Goal: Complete application form: Complete application form

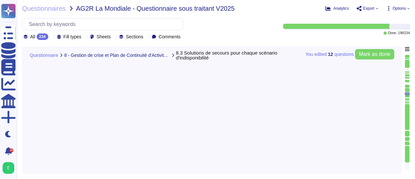
type textarea "Edenred [DEMOGRAPHIC_DATA] ne dispose pas de solution de continuité documentée …"
type textarea "Oui, nos solutions de continuité incluent des serveurs de secours pour assurer …"
type textarea "Oui, nos solutions de continuité incluent le travail à distance. Nous avons mis…"
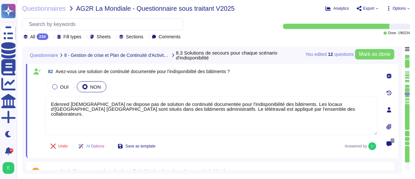
click at [400, 98] on div "You edited 12 question s [PERSON_NAME] as done Questionnaire 8 - Gestion de cri…" at bounding box center [212, 109] width 380 height 127
click at [399, 103] on div "You edited 12 question s [PERSON_NAME] as done Questionnaire 8 - Gestion de cri…" at bounding box center [212, 109] width 380 height 127
click at [398, 107] on div "You edited 12 question s [PERSON_NAME] as done Questionnaire 8 - Gestion de cri…" at bounding box center [212, 109] width 380 height 127
click at [401, 108] on div "You edited 12 question s [PERSON_NAME] as done Questionnaire 8 - Gestion de cri…" at bounding box center [212, 109] width 380 height 127
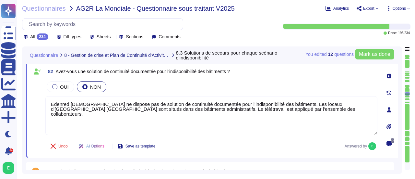
click at [400, 109] on div "You edited 12 question s [PERSON_NAME] as done Questionnaire 8 - Gestion de cri…" at bounding box center [212, 109] width 380 height 127
click at [400, 106] on div "You edited 12 question s [PERSON_NAME] as done Questionnaire 8 - Gestion de cri…" at bounding box center [212, 109] width 380 height 127
click at [402, 107] on div "You edited 12 question s [PERSON_NAME] as done Questionnaire 8 - Gestion de cri…" at bounding box center [212, 109] width 380 height 127
click at [400, 111] on div "You edited 12 question s [PERSON_NAME] as done Questionnaire 8 - Gestion de cri…" at bounding box center [212, 109] width 380 height 127
click at [399, 109] on div "You edited 12 question s [PERSON_NAME] as done Questionnaire 8 - Gestion de cri…" at bounding box center [212, 109] width 380 height 127
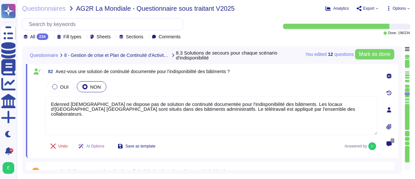
click at [402, 112] on div "You edited 12 question s [PERSON_NAME] as done Questionnaire 8 - Gestion de cri…" at bounding box center [212, 109] width 380 height 127
click at [403, 112] on div "You edited 12 question s [PERSON_NAME] as done Questionnaire 8 - Gestion de cri…" at bounding box center [216, 109] width 388 height 127
click at [402, 109] on div "You edited 12 question s [PERSON_NAME] as done Questionnaire 8 - Gestion de cri…" at bounding box center [216, 109] width 388 height 127
click at [399, 105] on div "You edited 12 question s [PERSON_NAME] as done Questionnaire 8 - Gestion de cri…" at bounding box center [212, 109] width 380 height 127
click at [397, 106] on div "0" at bounding box center [389, 110] width 18 height 88
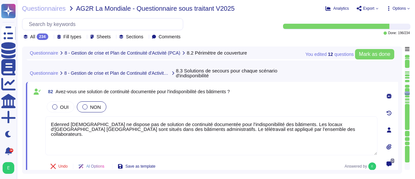
type textarea "Edenred France dispose de serveurs de secours pour assurer la continuité des se…"
type textarea "Oui, Edenred France dispose de serveurs de secours pour assurer la continuité d…"
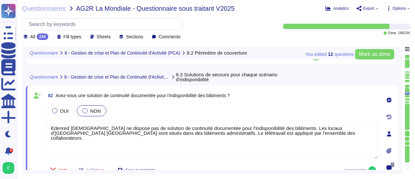
scroll to position [6582, 0]
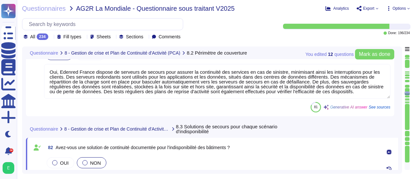
type textarea "Edenred France dispose d'un plan de continuité des activités à 360°. Chaque pér…"
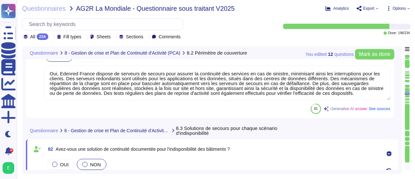
type textarea "Edenred France dispose d'un plan de continuité des activités à 360°. Chaque pér…"
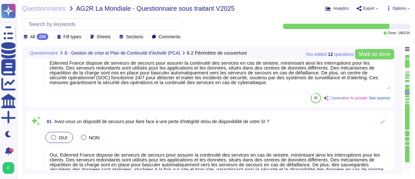
type textarea "Oui, Edenred France a mis en place une procédure pour la réalisation des analys…"
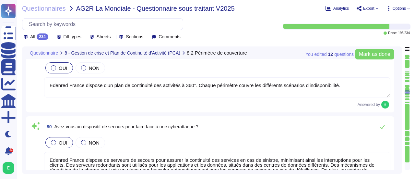
scroll to position [6335, 0]
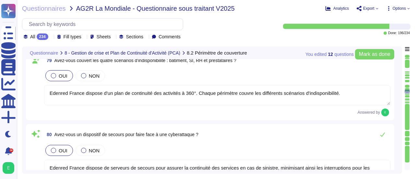
click at [339, 94] on textarea "Edenred France dispose d'un plan de continuité des activités à 360°. Chaque pér…" at bounding box center [217, 95] width 346 height 20
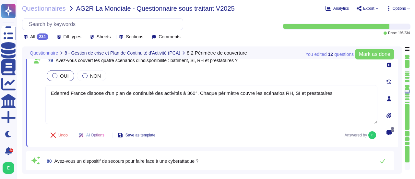
type textarea "Edenred France dispose d'un plan de continuité des activités à 360°. Chaque pér…"
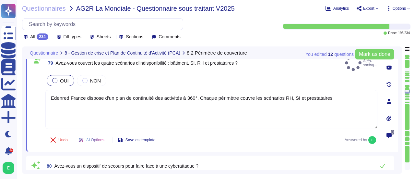
click at [399, 133] on div "You edited 12 question s [PERSON_NAME] as done Questionnaire 8 - Gestion de cri…" at bounding box center [212, 109] width 380 height 127
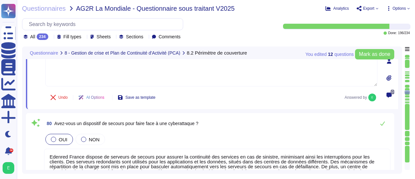
type textarea "Edenred [DEMOGRAPHIC_DATA] ne dispose pas de solution de continuité documentée …"
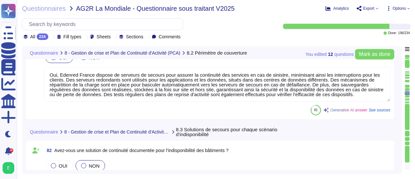
type textarea "Oui, nos solutions de continuité incluent des serveurs de secours pour assurer …"
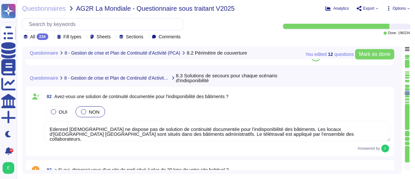
scroll to position [6620, 0]
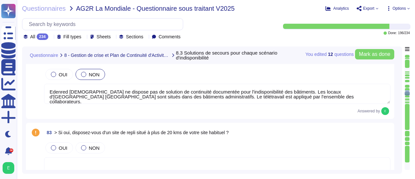
type textarea "Oui, nos solutions de continuité incluent le travail à distance. Nous avons mis…"
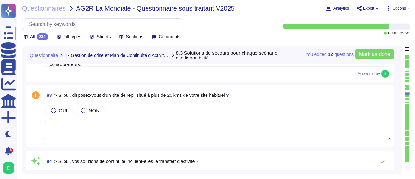
scroll to position [6659, 0]
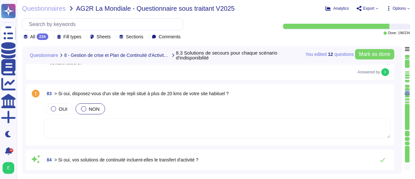
click at [83, 109] on div at bounding box center [83, 108] width 5 height 5
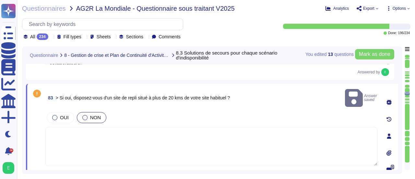
click at [82, 130] on textarea at bounding box center [211, 146] width 332 height 39
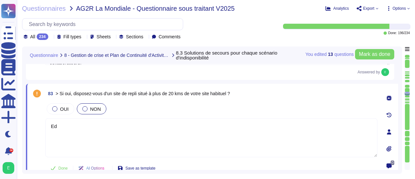
type textarea "E"
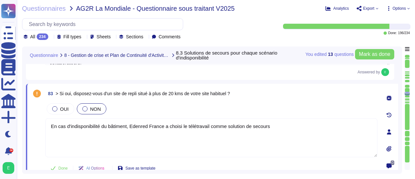
type textarea "En cas d'indisponibilité du bâtiment, Edenred France a choisi le télétravail co…"
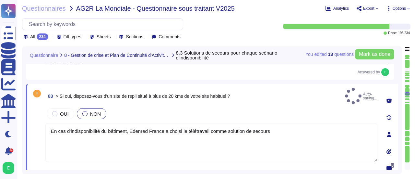
click at [400, 143] on div "You edited 13 question s [PERSON_NAME] as done Questionnaire 8 - Gestion de cri…" at bounding box center [212, 109] width 380 height 127
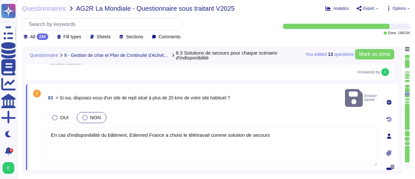
click at [399, 142] on div "You edited 13 question s [PERSON_NAME] as done Questionnaire 8 - Gestion de cri…" at bounding box center [212, 109] width 380 height 127
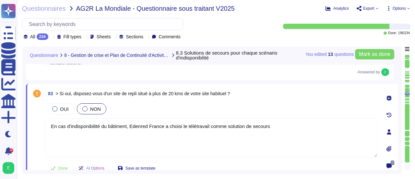
click at [399, 142] on div "You edited 13 question s [PERSON_NAME] as done Questionnaire 8 - Gestion de cri…" at bounding box center [212, 109] width 380 height 127
click at [401, 141] on div "You edited 13 question s [PERSON_NAME] as done Questionnaire 8 - Gestion de cri…" at bounding box center [212, 109] width 380 height 127
click at [402, 141] on div "You edited 13 question s [PERSON_NAME] as done Questionnaire 8 - Gestion de cri…" at bounding box center [212, 109] width 380 height 127
click at [403, 141] on div "You edited 13 question s [PERSON_NAME] as done Questionnaire 8 - Gestion de cri…" at bounding box center [216, 109] width 388 height 127
click at [399, 142] on div "You edited 13 question s [PERSON_NAME] as done Questionnaire 8 - Gestion de cri…" at bounding box center [212, 109] width 380 height 127
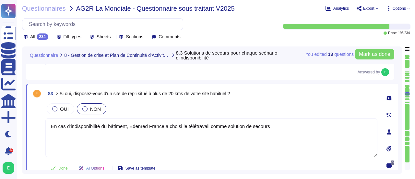
click at [403, 142] on div "You edited 13 question s [PERSON_NAME] as done Questionnaire 8 - Gestion de cri…" at bounding box center [216, 109] width 388 height 127
click at [403, 140] on div "You edited 13 question s [PERSON_NAME] as done Questionnaire 8 - Gestion de cri…" at bounding box center [216, 109] width 388 height 127
click at [402, 140] on div "You edited 13 question s [PERSON_NAME] as done Questionnaire 8 - Gestion de cri…" at bounding box center [216, 109] width 388 height 127
click at [403, 140] on div "You edited 13 question s [PERSON_NAME] as done Questionnaire 8 - Gestion de cri…" at bounding box center [216, 109] width 388 height 127
click at [402, 140] on div "You edited 13 question s [PERSON_NAME] as done Questionnaire 8 - Gestion de cri…" at bounding box center [216, 109] width 388 height 127
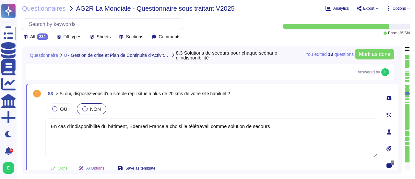
click at [402, 140] on div "You edited 13 question s [PERSON_NAME] as done Questionnaire 8 - Gestion de cri…" at bounding box center [216, 109] width 388 height 127
click at [401, 140] on div "You edited 13 question s [PERSON_NAME] as done Questionnaire 8 - Gestion de cri…" at bounding box center [212, 109] width 380 height 127
click at [403, 138] on div "You edited 13 question s [PERSON_NAME] as done Questionnaire 8 - Gestion de cri…" at bounding box center [216, 109] width 388 height 127
click at [402, 135] on div "You edited 13 question s [PERSON_NAME] as done Questionnaire 8 - Gestion de cri…" at bounding box center [212, 109] width 380 height 127
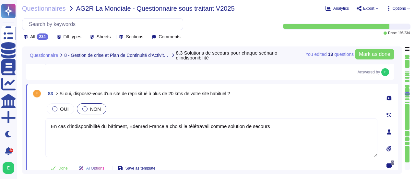
click at [403, 134] on div "You edited 13 question s [PERSON_NAME] as done Questionnaire 8 - Gestion de cri…" at bounding box center [216, 109] width 388 height 127
click at [295, 129] on textarea "En cas d'indisponibilité du bâtiment, Edenred France a choisi le télétravail co…" at bounding box center [211, 137] width 332 height 39
click at [401, 131] on div "You edited 13 question s [PERSON_NAME] as done Questionnaire 8 - Gestion de cri…" at bounding box center [212, 109] width 380 height 127
click at [402, 131] on div "You edited 13 question s [PERSON_NAME] as done Questionnaire 8 - Gestion de cri…" at bounding box center [216, 109] width 388 height 127
click at [403, 130] on div "You edited 13 question s [PERSON_NAME] as done Questionnaire 8 - Gestion de cri…" at bounding box center [216, 109] width 388 height 127
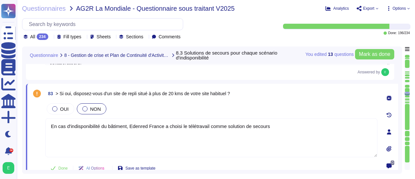
click at [400, 128] on div "You edited 13 question s [PERSON_NAME] as done Questionnaire 8 - Gestion de cri…" at bounding box center [212, 109] width 380 height 127
click at [408, 96] on div at bounding box center [407, 96] width 5 height 2
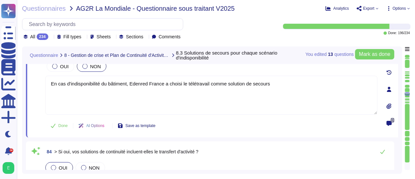
type textarea "Edenred France a formalisé un Plan de Continuité de Service qui couvre l’ensemb…"
type textarea "Oui, Edenred France dispose de serveurs de secours pour assurer la continuité d…"
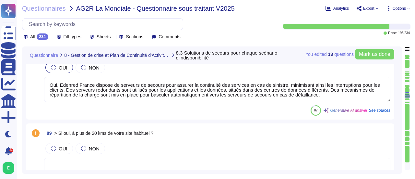
type textarea "Oui, Edenred France dispose d'un dispositif de sauvegarde des données structuré…"
type textarea "Des sauvegardes sont réalisées chez Edenred France selon deux politiques distin…"
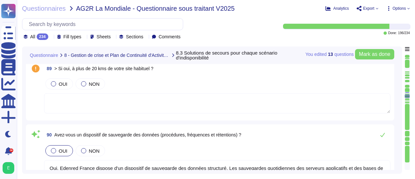
type textarea "Oui, les sauvegardes chez Edenred France sont externalisées sur des bandes exte…"
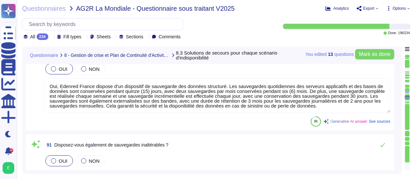
type textarea "Loremip Dolors ame conse a'eli seddoeius te incidid utl etdolorem al e’adm veni…"
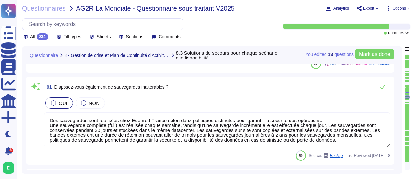
click at [408, 94] on div at bounding box center [407, 94] width 5 height 1
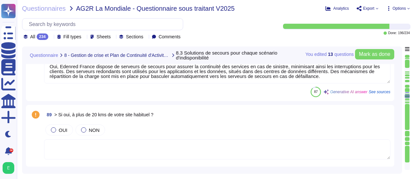
type textarea "Edenred France a formalisé un Plan de Continuité de Service qui couvre l’ensemb…"
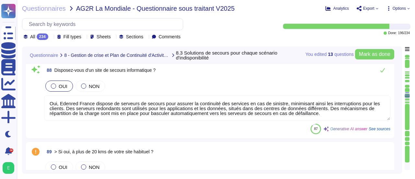
scroll to position [7065, 0]
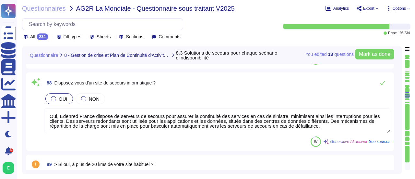
click at [408, 93] on div at bounding box center [407, 92] width 5 height 1
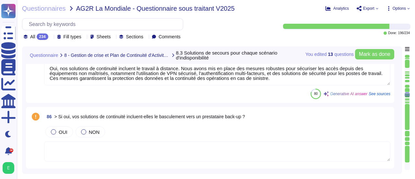
type textarea "Oui, nos solutions de continuité incluent des serveurs de secours pour assurer …"
type textarea "Oui, nos solutions de continuité incluent le travail à distance. Nous avons mis…"
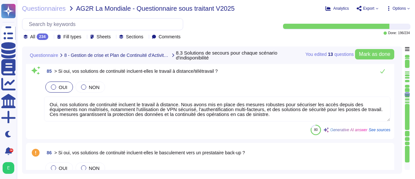
type textarea "En cas d'indisponibilité du bâtiment, Edenred France a choisi le télétravail co…"
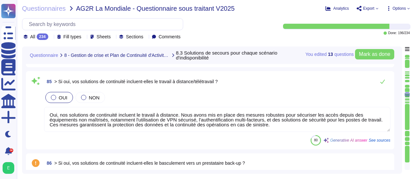
scroll to position [6843, 0]
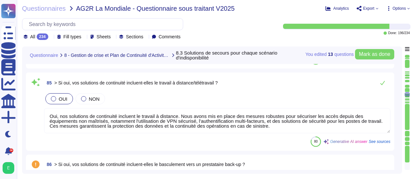
click at [401, 95] on div "You edited 13 question s [PERSON_NAME] as done Questionnaire 8 - Gestion de cri…" at bounding box center [212, 109] width 380 height 127
click at [399, 95] on div "You edited 13 question s [PERSON_NAME] as done Questionnaire 8 - Gestion de cri…" at bounding box center [212, 109] width 380 height 127
click at [402, 108] on div "You edited 13 question s [PERSON_NAME] as done Questionnaire 8 - Gestion de cri…" at bounding box center [212, 109] width 380 height 127
click at [402, 124] on div "You edited 13 question s [PERSON_NAME] as done Questionnaire 8 - Gestion de cri…" at bounding box center [212, 109] width 380 height 127
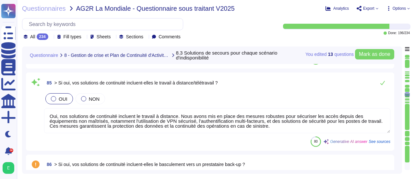
click at [396, 126] on div "85 > Si oui, vos solutions de continuité incluent-elles le travail à distance/t…" at bounding box center [212, 111] width 372 height 78
drag, startPoint x: 396, startPoint y: 126, endPoint x: 267, endPoint y: 90, distance: 133.9
click at [267, 90] on div "85 > Si oui, vos solutions de continuité incluent-elles le travail à distance/t…" at bounding box center [210, 111] width 361 height 70
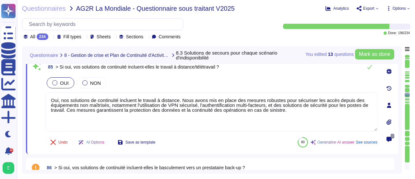
click at [267, 90] on div "OUI NON Oui, nos solutions de continuité incluent le travail à distance. Nous a…" at bounding box center [211, 104] width 332 height 56
click at [266, 90] on div "OUI NON Oui, nos solutions de continuité incluent le travail à distance. Nous a…" at bounding box center [211, 104] width 332 height 56
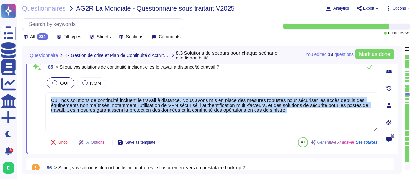
click at [266, 90] on div "OUI NON Oui, nos solutions de continuité incluent le travail à distance. Nous a…" at bounding box center [211, 104] width 332 height 56
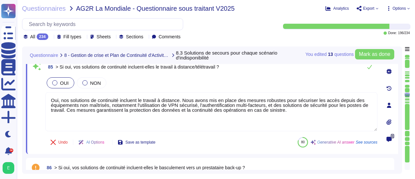
click at [399, 99] on div "You edited 13 question s [PERSON_NAME] as done Questionnaire 8 - Gestion de cri…" at bounding box center [212, 109] width 380 height 127
click at [399, 101] on div "You edited 13 question s [PERSON_NAME] as done Questionnaire 8 - Gestion de cri…" at bounding box center [212, 109] width 380 height 127
click at [400, 101] on div "You edited 13 question s [PERSON_NAME] as done Questionnaire 8 - Gestion de cri…" at bounding box center [212, 109] width 380 height 127
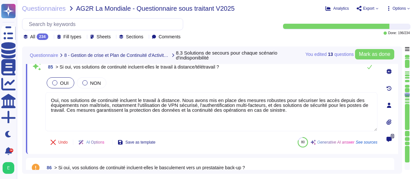
click at [402, 100] on div "You edited 13 question s [PERSON_NAME] as done Questionnaire 8 - Gestion de cri…" at bounding box center [216, 109] width 388 height 127
click at [399, 100] on div "You edited 13 question s [PERSON_NAME] as done Questionnaire 8 - Gestion de cri…" at bounding box center [212, 109] width 380 height 127
click at [402, 101] on div "You edited 13 question s [PERSON_NAME] as done Questionnaire 8 - Gestion de cri…" at bounding box center [212, 109] width 380 height 127
click at [403, 98] on div "You edited 13 question s [PERSON_NAME] as done Questionnaire 8 - Gestion de cri…" at bounding box center [216, 109] width 388 height 127
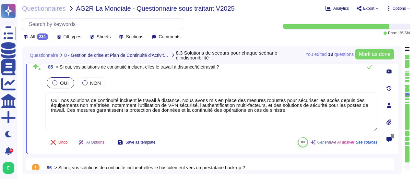
click at [403, 98] on div "You edited 13 question s [PERSON_NAME] as done Questionnaire 8 - Gestion de cri…" at bounding box center [216, 109] width 388 height 127
click at [401, 98] on div "You edited 13 question s [PERSON_NAME] as done Questionnaire 8 - Gestion de cri…" at bounding box center [212, 109] width 380 height 127
click at [400, 100] on div "You edited 13 question s [PERSON_NAME] as done Questionnaire 8 - Gestion de cri…" at bounding box center [212, 109] width 380 height 127
click at [403, 99] on div "You edited 13 question s [PERSON_NAME] as done Questionnaire 8 - Gestion de cri…" at bounding box center [216, 109] width 388 height 127
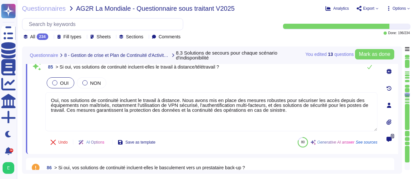
click at [403, 99] on div "You edited 13 question s [PERSON_NAME] as done Questionnaire 8 - Gestion de cri…" at bounding box center [216, 109] width 388 height 127
click at [400, 101] on div "You edited 13 question s [PERSON_NAME] as done Questionnaire 8 - Gestion de cri…" at bounding box center [212, 109] width 380 height 127
click at [403, 101] on div "You edited 13 question s [PERSON_NAME] as done Questionnaire 8 - Gestion de cri…" at bounding box center [216, 109] width 388 height 127
click at [407, 96] on div at bounding box center [407, 94] width 5 height 4
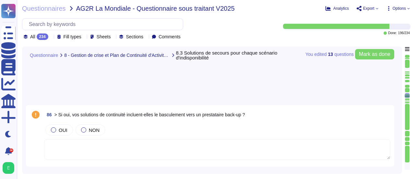
type textarea "Oui, Edenred France dispose d'un dispositif de sauvegarde des données structuré…"
type textarea "Des sauvegardes sont réalisées chez Edenred France selon deux politiques distin…"
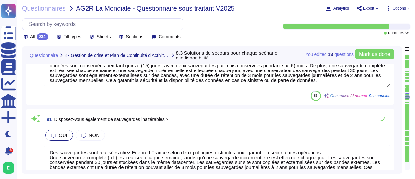
type textarea "Oui, les sauvegardes chez Edenred France sont externalisées sur des bandes exte…"
type textarea "Loremip Dolors ame conse a'eli seddoeius te incidid utl etdolorem al e’adm veni…"
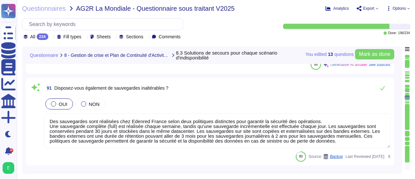
scroll to position [7295, 0]
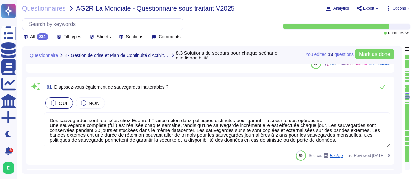
drag, startPoint x: 407, startPoint y: 95, endPoint x: 405, endPoint y: 92, distance: 3.8
click at [405, 92] on div at bounding box center [407, 111] width 5 height 115
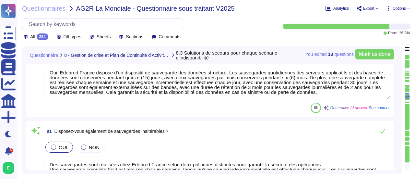
type textarea "Edenred France a formalisé un Plan de Continuité de Service qui couvre l’ensemb…"
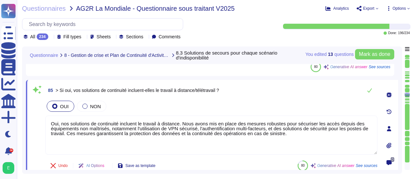
type textarea "Edenred [DEMOGRAPHIC_DATA] ne dispose pas de solution de continuité documentée …"
type textarea "En cas d'indisponibilité du bâtiment, Edenred France a choisi le télétravail co…"
type textarea "Oui, nos solutions de continuité incluent des serveurs de secours pour assurer …"
type textarea "Oui, nos solutions de continuité incluent le travail à distance. Nous avons mis…"
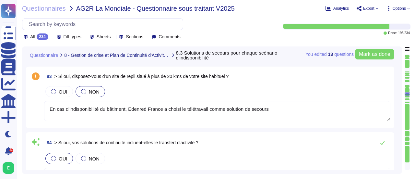
scroll to position [6674, 0]
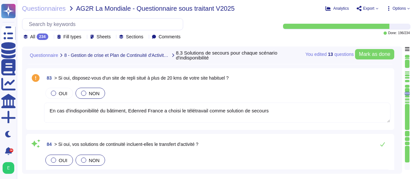
click at [84, 158] on div at bounding box center [83, 159] width 5 height 5
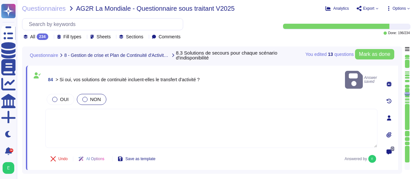
click at [124, 113] on textarea at bounding box center [211, 128] width 332 height 39
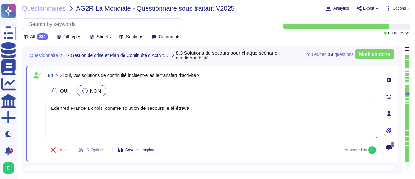
type textarea "Edenred France a choisi comme solution de secours le télétravail"
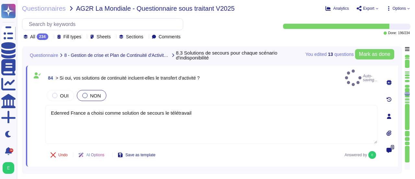
click at [399, 108] on div "You edited 13 question s [PERSON_NAME] as done Questionnaire 8 - Gestion de cri…" at bounding box center [212, 109] width 380 height 127
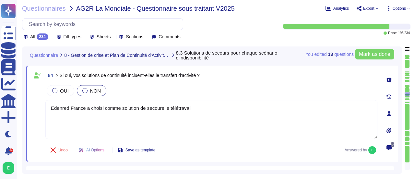
click at [399, 103] on div "You edited 13 question s [PERSON_NAME] as done Questionnaire 8 - Gestion de cri…" at bounding box center [212, 109] width 380 height 127
click at [407, 95] on div at bounding box center [407, 94] width 5 height 4
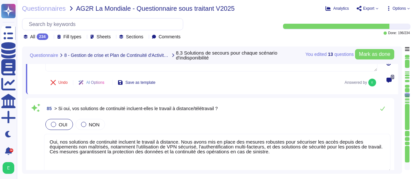
type textarea "Edenred France a formalisé un Plan de Continuité de Service qui couvre l’ensemb…"
type textarea "Oui, Edenred France dispose de serveurs de secours pour assurer la continuité d…"
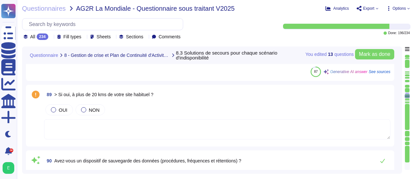
type textarea "Oui, Edenred France dispose d'un dispositif de sauvegarde des données structuré…"
type textarea "Des sauvegardes sont réalisées chez Edenred France selon deux politiques distin…"
type textarea "Oui, les sauvegardes chez Edenred France sont externalisées sur des bandes exte…"
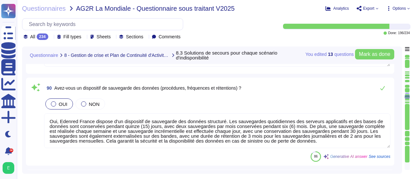
scroll to position [7206, 0]
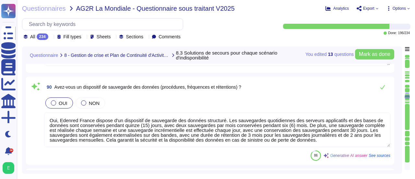
click at [407, 93] on div at bounding box center [407, 92] width 5 height 1
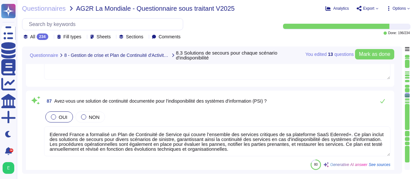
type textarea "Edenred France a choisi comme solution de secours le télétravail"
type textarea "Oui, nos solutions de continuité incluent le travail à distance. Nous avons mis…"
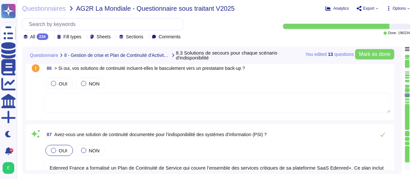
scroll to position [6909, 0]
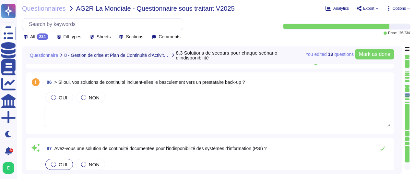
click at [407, 93] on div at bounding box center [407, 92] width 5 height 1
drag, startPoint x: 408, startPoint y: 92, endPoint x: 290, endPoint y: 93, distance: 117.7
click at [290, 93] on div "OUI NON" at bounding box center [217, 97] width 346 height 14
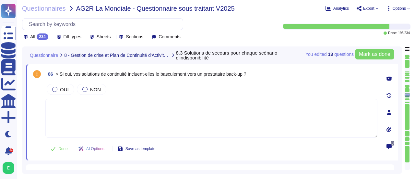
click at [408, 92] on div at bounding box center [407, 92] width 5 height 0
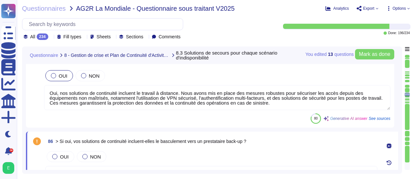
type textarea "Edenred [DEMOGRAPHIC_DATA] ne dispose pas de solution de continuité documentée …"
type textarea "En cas d'indisponibilité du bâtiment, Edenred France a choisi le télétravail co…"
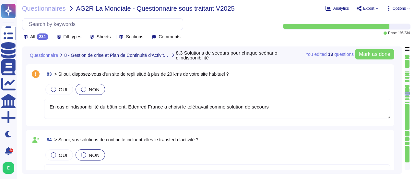
scroll to position [6674, 0]
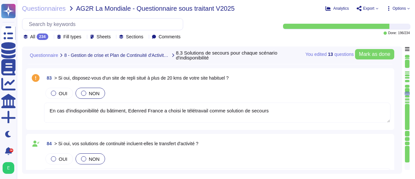
click at [407, 95] on div at bounding box center [407, 93] width 5 height 4
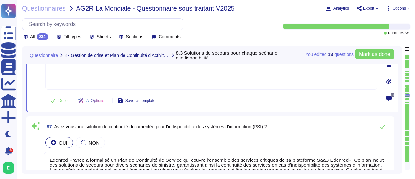
type textarea "Edenred France a formalisé un Plan de Continuité de Service qui couvre l’ensemb…"
type textarea "Oui, Edenred France dispose de serveurs de secours pour assurer la continuité d…"
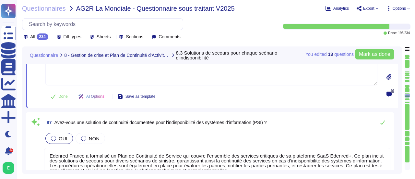
type textarea "Oui, Edenred France dispose d'un dispositif de sauvegarde des données structuré…"
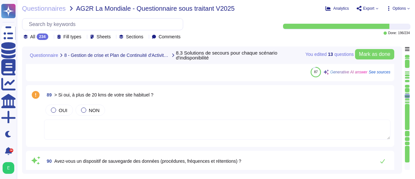
type textarea "Des sauvegardes sont réalisées chez Edenred France selon deux politiques distin…"
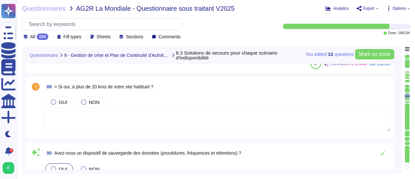
scroll to position [7157, 0]
click at [406, 89] on div at bounding box center [407, 90] width 5 height 4
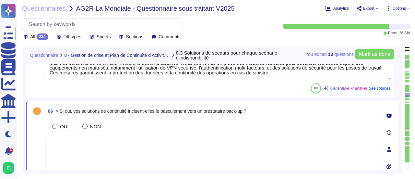
type textarea "En cas d'indisponibilité du bâtiment, Edenred France a choisi le télétravail co…"
type textarea "Edenred France a choisi comme solution de secours le télétravail"
type textarea "Oui, nos solutions de continuité incluent le travail à distance. Nous avons mis…"
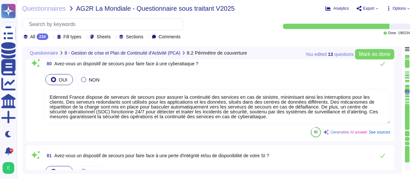
type textarea "Oui, Edenred France a mis en place une procédure pour la réalisation des analys…"
type textarea "Edenred France dispose d'un plan de continuité des activités à 360°. Chaque pér…"
type textarea "Edenred France dispose de serveurs de secours pour assurer la continuité des se…"
type textarea "Oui, Edenred France dispose de serveurs de secours pour assurer la continuité d…"
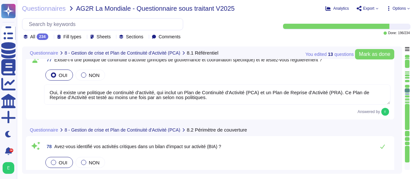
type textarea "Oui, Edenred France dispose d'un processus de gestion de crise qui définit les …"
type textarea "Oui, il existe une politique de continuité d'activité, qui inclut un Plan de Co…"
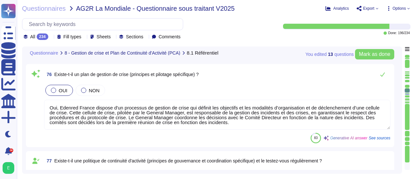
scroll to position [6044, 0]
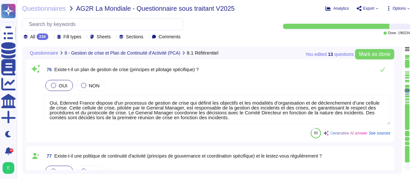
click at [407, 96] on div at bounding box center [407, 96] width 5 height 2
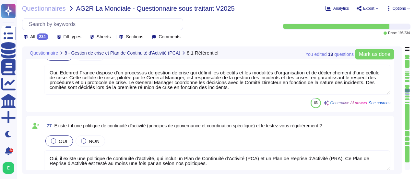
type textarea "Edenred France dispose d'un plan de continuité des activités à 360°. Chaque pér…"
type textarea "Edenred France dispose de serveurs de secours pour assurer la continuité des se…"
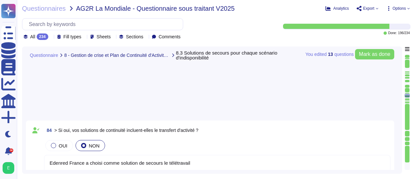
type textarea "Edenred France a choisi comme solution de secours le télétravail"
type textarea "Oui, nos solutions de continuité incluent le travail à distance. Nous avons mis…"
type textarea "Edenred France a formalisé un Plan de Continuité de Service qui couvre l’ensemb…"
type textarea "Oui, Edenred France dispose de serveurs de secours pour assurer la continuité d…"
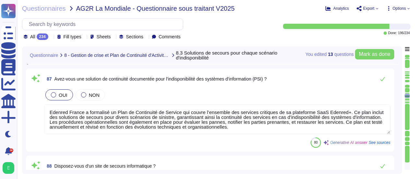
type textarea "Oui, Edenred France dispose d'un dispositif de sauvegarde des données structuré…"
type textarea "Des sauvegardes sont réalisées chez Edenred France selon deux politiques distin…"
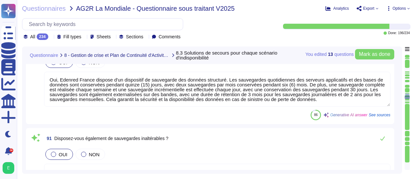
type textarea "Oui, les sauvegardes chez Edenred France sont externalisées sur des bandes exte…"
type textarea "Loremip Dolors ame conse a'eli seddoeius te incidid utl etdolorem al e’adm veni…"
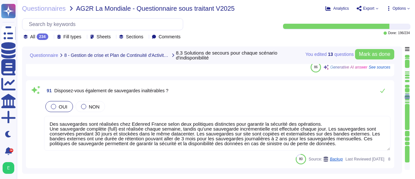
scroll to position [7226, 0]
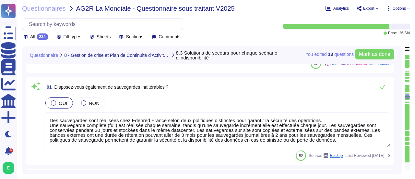
click at [406, 93] on div at bounding box center [407, 93] width 5 height 1
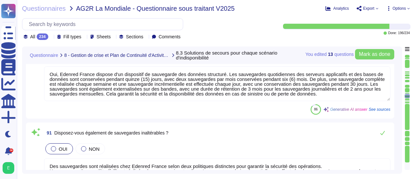
type textarea "Edenred France a formalisé un Plan de Continuité de Service qui couvre l’ensemb…"
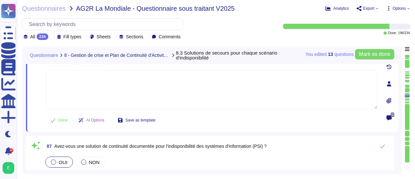
type textarea "Edenred France a choisi comme solution de secours le télétravail"
type textarea "Oui, nos solutions de continuité incluent le travail à distance. Nous avons mis…"
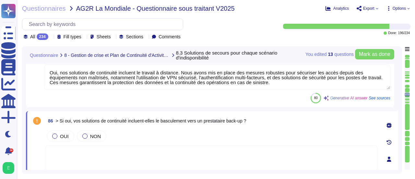
type textarea "Edenred [DEMOGRAPHIC_DATA] ne dispose pas de solution de continuité documentée …"
type textarea "En cas d'indisponibilité du bâtiment, Edenred France a choisi le télétravail co…"
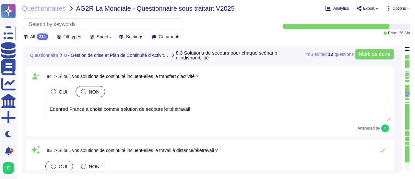
scroll to position [6674, 0]
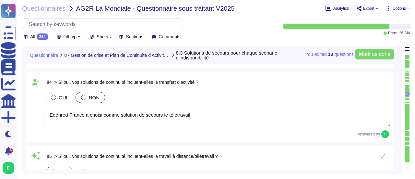
click at [396, 138] on div "84 > Si oui, vos solutions de continuité incluent-elles le transfert d'activité…" at bounding box center [212, 106] width 372 height 69
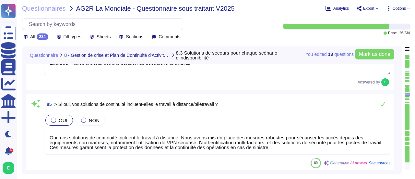
scroll to position [6840, 0]
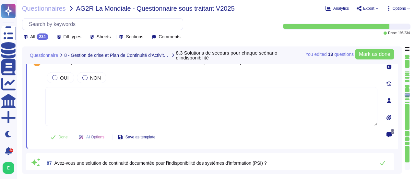
type textarea "Oui, Edenred France dispose de serveurs de secours pour assurer la continuité d…"
click at [252, 76] on div "OUI NON" at bounding box center [211, 78] width 332 height 14
click at [399, 103] on div "You edited 13 question s [PERSON_NAME] as done Questionnaire 8 - Gestion de cri…" at bounding box center [212, 109] width 380 height 127
click at [405, 93] on div at bounding box center [407, 95] width 5 height 4
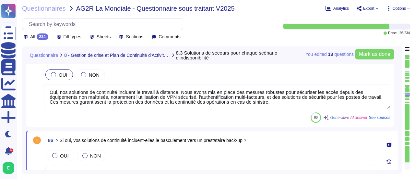
type textarea "Edenred [DEMOGRAPHIC_DATA] ne dispose pas de solution de continuité documentée …"
type textarea "En cas d'indisponibilité du bâtiment, Edenred France a choisi le télétravail co…"
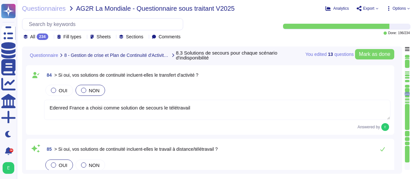
scroll to position [6674, 0]
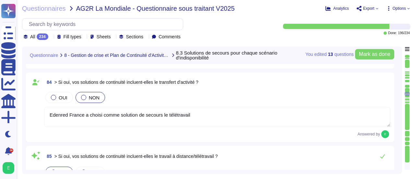
click at [407, 97] on div at bounding box center [407, 96] width 5 height 2
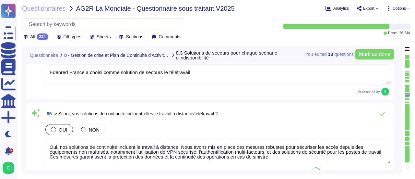
type textarea "Oui, Edenred France dispose de serveurs de secours pour assurer la continuité d…"
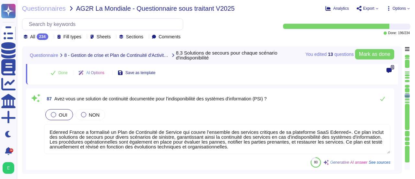
type textarea "Oui, Edenred France dispose d'un dispositif de sauvegarde des données structuré…"
type textarea "Des sauvegardes sont réalisées chez Edenred France selon deux politiques distin…"
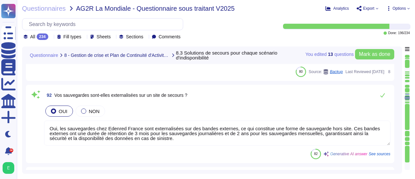
type textarea "Oui, les sauvegardes chez Edenred France sont externalisées sur des bandes exte…"
type textarea "Loremip Dolors ame conse a'eli seddoeius te incidid utl etdolorem al e’adm veni…"
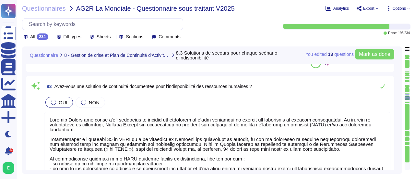
scroll to position [7391, 0]
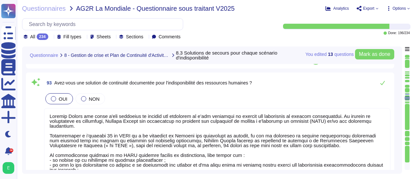
click at [406, 93] on div at bounding box center [407, 93] width 5 height 1
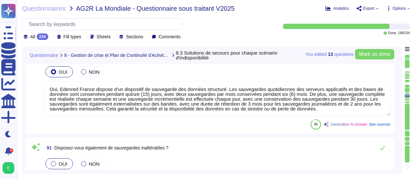
type textarea "Edenred France a formalisé un Plan de Continuité de Service qui couvre l’ensemb…"
type textarea "Oui, Edenred France dispose de serveurs de secours pour assurer la continuité d…"
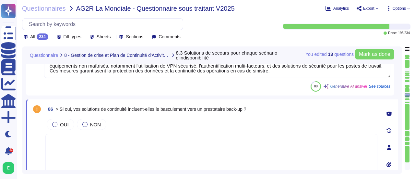
type textarea "En cas d'indisponibilité du bâtiment, Edenred France a choisi le télétravail co…"
type textarea "Edenred France a choisi comme solution de secours le télétravail"
type textarea "Oui, nos solutions de continuité incluent le travail à distance. Nous avons mis…"
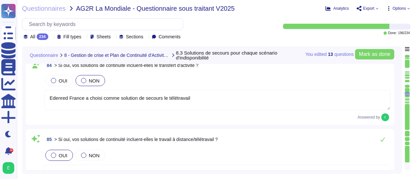
type textarea "Edenred [DEMOGRAPHIC_DATA] ne dispose pas de solution de continuité documentée …"
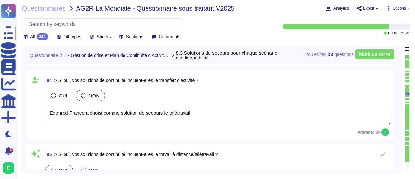
scroll to position [6674, 0]
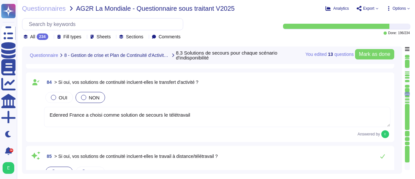
click at [406, 96] on div at bounding box center [407, 96] width 5 height 2
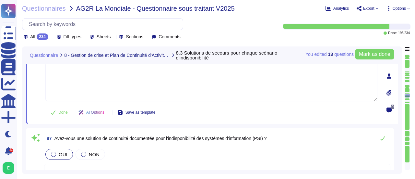
type textarea "Oui, Edenred France dispose de serveurs de secours pour assurer la continuité d…"
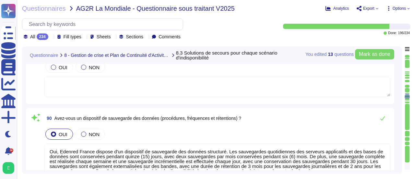
type textarea "Oui, Edenred France dispose d'un dispositif de sauvegarde des données structuré…"
type textarea "Des sauvegardes sont réalisées chez Edenred France selon deux politiques distin…"
type textarea "Oui, les sauvegardes chez Edenred France sont externalisées sur des bandes exte…"
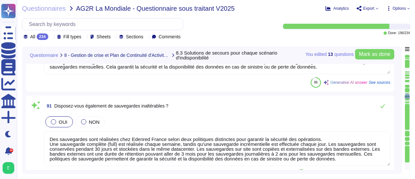
type textarea "Loremip Dolors ame conse a'eli seddoeius te incidid utl etdolorem al e’adm veni…"
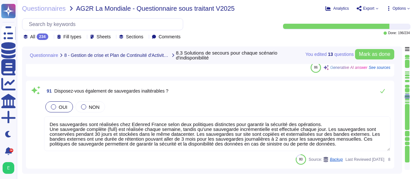
scroll to position [7226, 0]
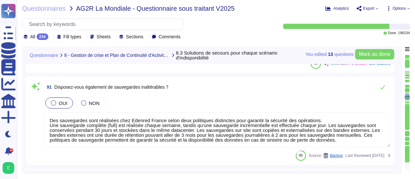
click at [407, 94] on div at bounding box center [407, 93] width 5 height 1
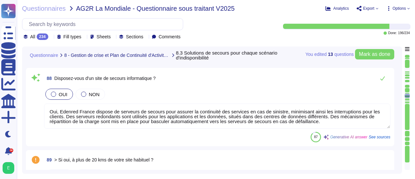
type textarea "Edenred France a formalisé un Plan de Continuité de Service qui couvre l’ensemb…"
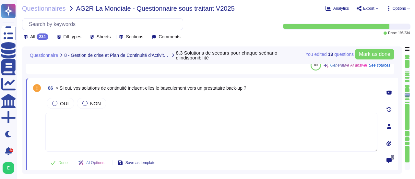
type textarea "En cas d'indisponibilité du bâtiment, Edenred France a choisi le télétravail co…"
type textarea "Edenred France a choisi comme solution de secours le télétravail"
type textarea "Oui, nos solutions de continuité incluent le travail à distance. Nous avons mis…"
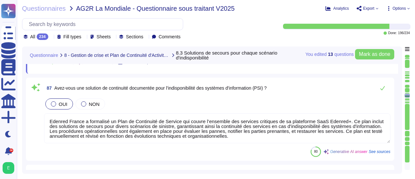
type textarea "Oui, Edenred France dispose d'un dispositif de sauvegarde des données structuré…"
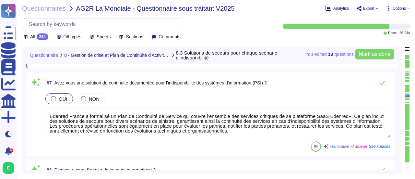
click at [409, 90] on div at bounding box center [407, 90] width 5 height 4
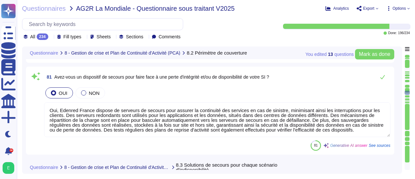
type textarea "Edenred France dispose d'un plan de continuité des activités à 360°. Chaque pér…"
type textarea "Edenred France dispose de serveurs de secours pour assurer la continuité des se…"
type textarea "Oui, Edenred France dispose de serveurs de secours pour assurer la continuité d…"
type textarea "Edenred [DEMOGRAPHIC_DATA] ne dispose pas de solution de continuité documentée …"
type textarea "En cas d'indisponibilité du bâtiment, Edenred France a choisi le télétravail co…"
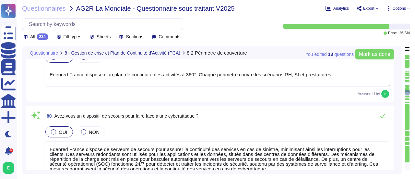
type textarea "Oui, Edenred France a mis en place une procédure pour la réalisation des analys…"
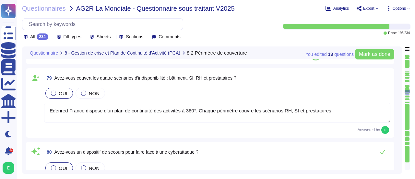
scroll to position [6287, 0]
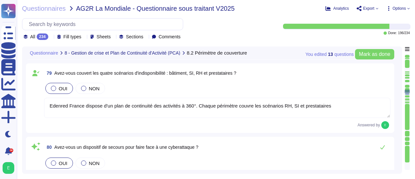
click at [407, 96] on div at bounding box center [407, 96] width 5 height 2
type textarea "Edenred [DEMOGRAPHIC_DATA] ne dispose pas de solution de continuité documentée …"
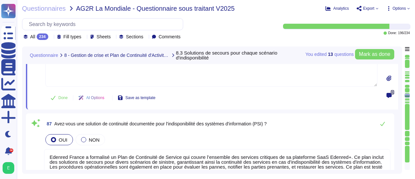
type textarea "Edenred France a choisi comme solution de secours le télétravail"
type textarea "Oui, nos solutions de continuité incluent le travail à distance. Nous avons mis…"
type textarea "Edenred France a formalisé un Plan de Continuité de Service qui couvre l’ensemb…"
type textarea "Oui, Edenred France dispose de serveurs de secours pour assurer la continuité d…"
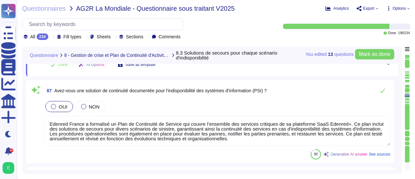
type textarea "Oui, Edenred France dispose d'un dispositif de sauvegarde des données structuré…"
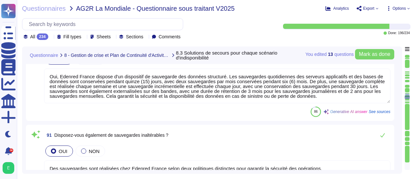
type textarea "Des sauvegardes sont réalisées chez Edenred France selon deux politiques distin…"
type textarea "Oui, les sauvegardes chez Edenred France sont externalisées sur des bandes exte…"
type textarea "Loremip Dolors ame conse a'eli seddoeius te incidid utl etdolorem al e’adm veni…"
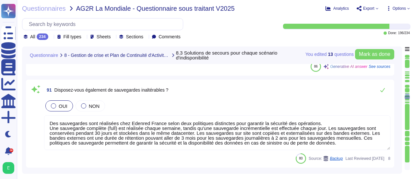
scroll to position [7226, 0]
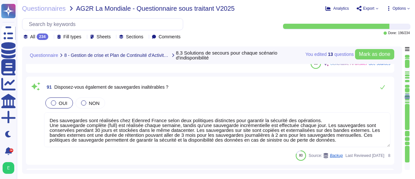
click at [407, 93] on div at bounding box center [407, 93] width 5 height 1
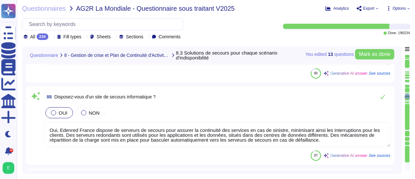
type textarea "Edenred France a formalisé un Plan de Continuité de Service qui couvre l’ensemb…"
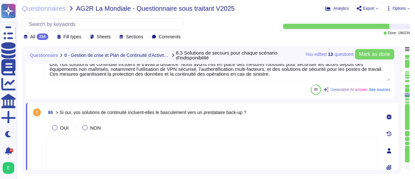
type textarea "En cas d'indisponibilité du bâtiment, Edenred France a choisi le télétravail co…"
type textarea "Edenred France a choisi comme solution de secours le télétravail"
type textarea "Oui, nos solutions de continuité incluent le travail à distance. Nous avons mis…"
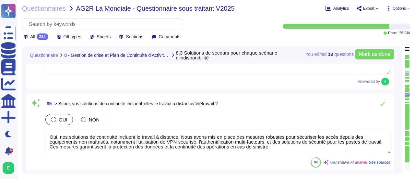
type textarea "Edenred [DEMOGRAPHIC_DATA] ne dispose pas de solution de continuité documentée …"
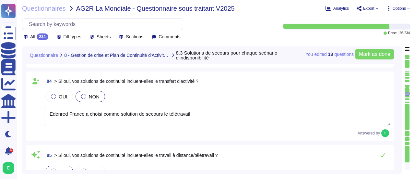
scroll to position [6674, 0]
click at [397, 112] on div "84 > Si oui, vos solutions de continuité incluent-elles le transfert d'activité…" at bounding box center [212, 106] width 372 height 69
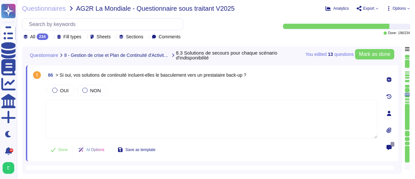
scroll to position [6840, 0]
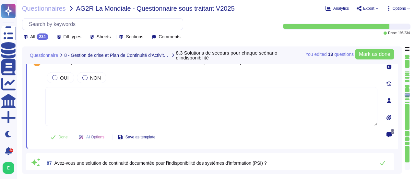
type textarea "Oui, Edenred France dispose de serveurs de secours pour assurer la continuité d…"
click at [82, 78] on div at bounding box center [84, 77] width 5 height 5
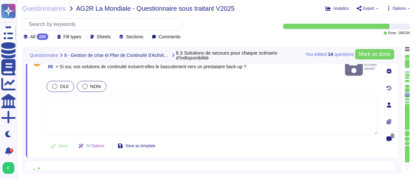
click at [54, 84] on div at bounding box center [54, 86] width 5 height 5
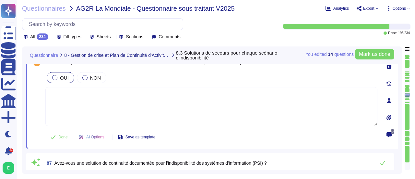
click at [399, 86] on div "You edited 14 question s [PERSON_NAME] as done Questionnaire 8 - Gestion de cri…" at bounding box center [212, 109] width 380 height 127
click at [401, 92] on div "You edited 14 question s [PERSON_NAME] as done Questionnaire 8 - Gestion de cri…" at bounding box center [212, 109] width 380 height 127
